Goal: Information Seeking & Learning: Learn about a topic

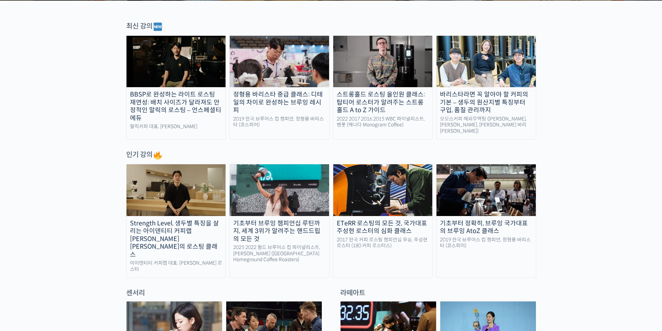
scroll to position [243, 0]
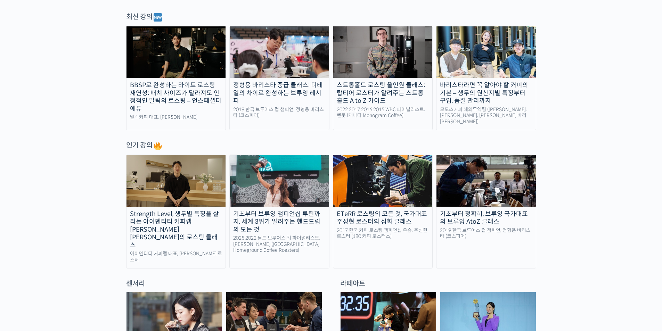
click at [290, 216] on div "기초부터 브루잉 챔피언십 루틴까지, 세계 3위가 알려주는 핸드드립의 모든 것" at bounding box center [279, 222] width 99 height 24
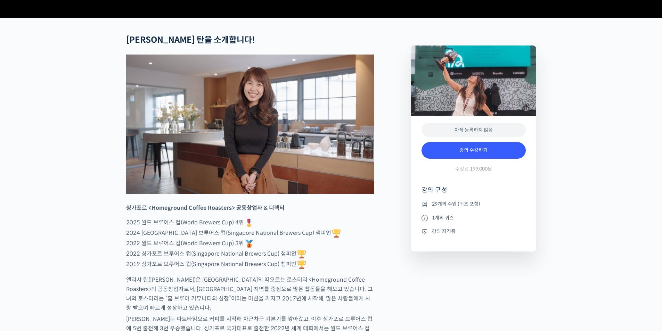
scroll to position [278, 0]
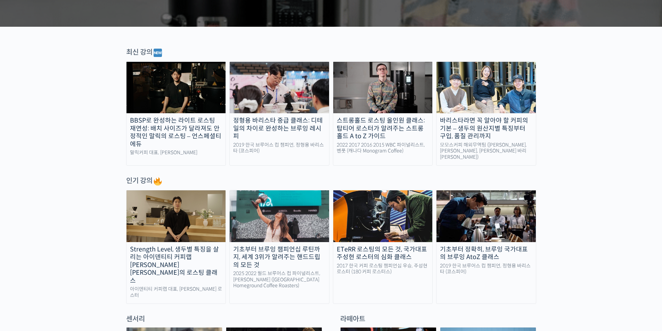
scroll to position [174, 0]
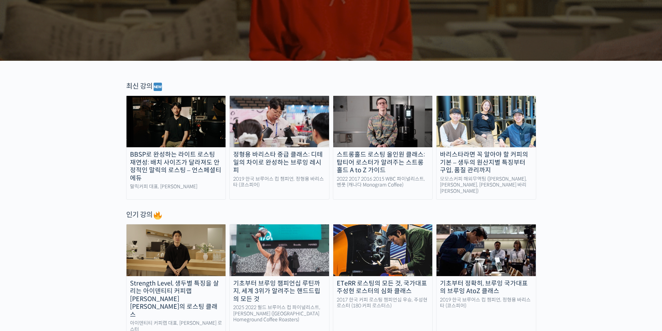
click at [282, 141] on img at bounding box center [279, 121] width 99 height 51
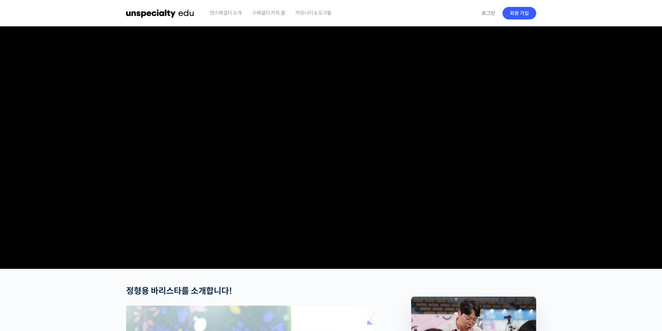
checkbox input "true"
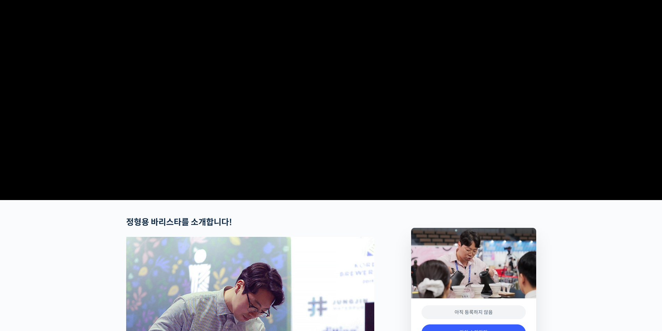
scroll to position [35, 0]
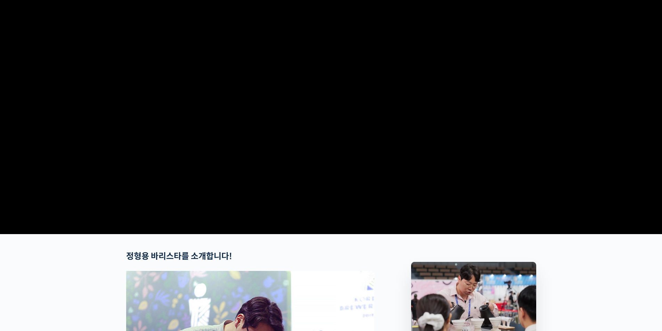
click at [362, 182] on video at bounding box center [331, 112] width 410 height 240
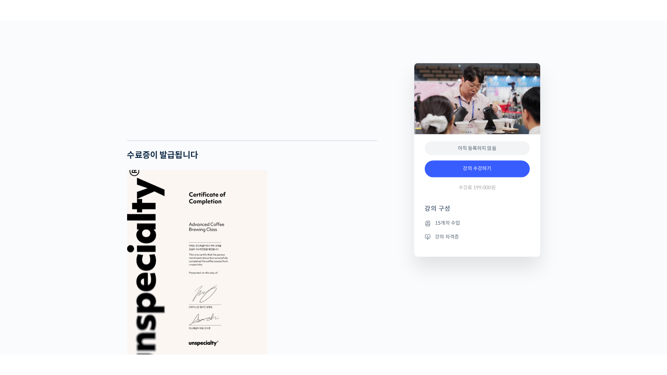
scroll to position [1320, 0]
